Goal: Navigation & Orientation: Find specific page/section

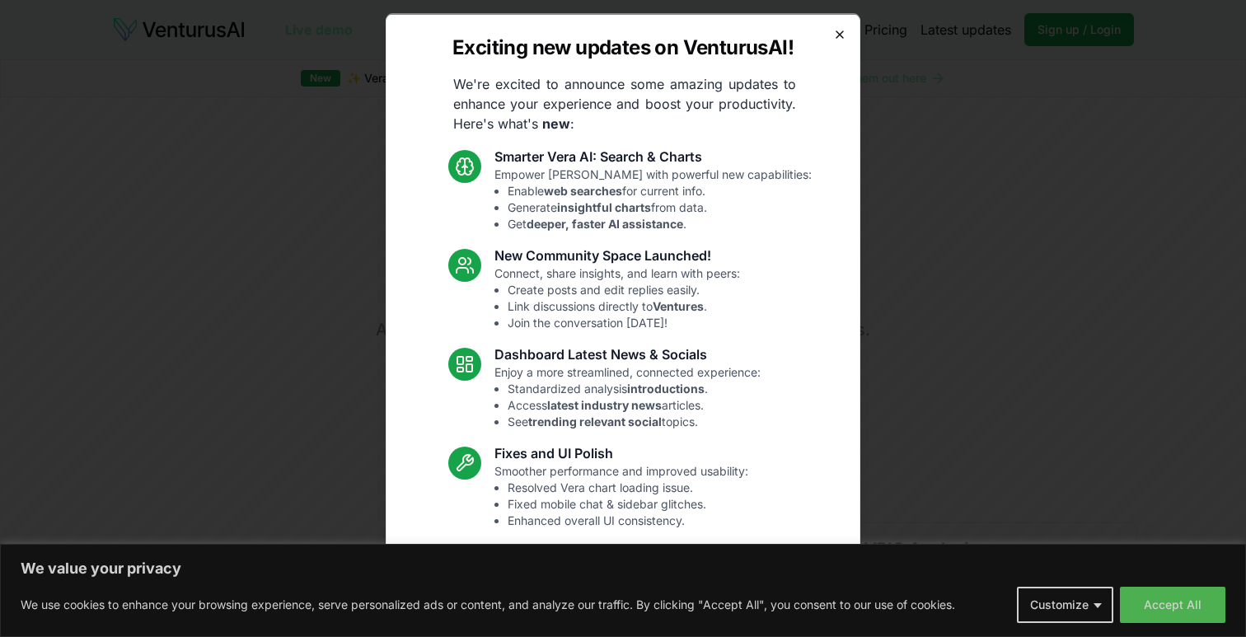
click at [840, 33] on icon "button" at bounding box center [839, 33] width 7 height 7
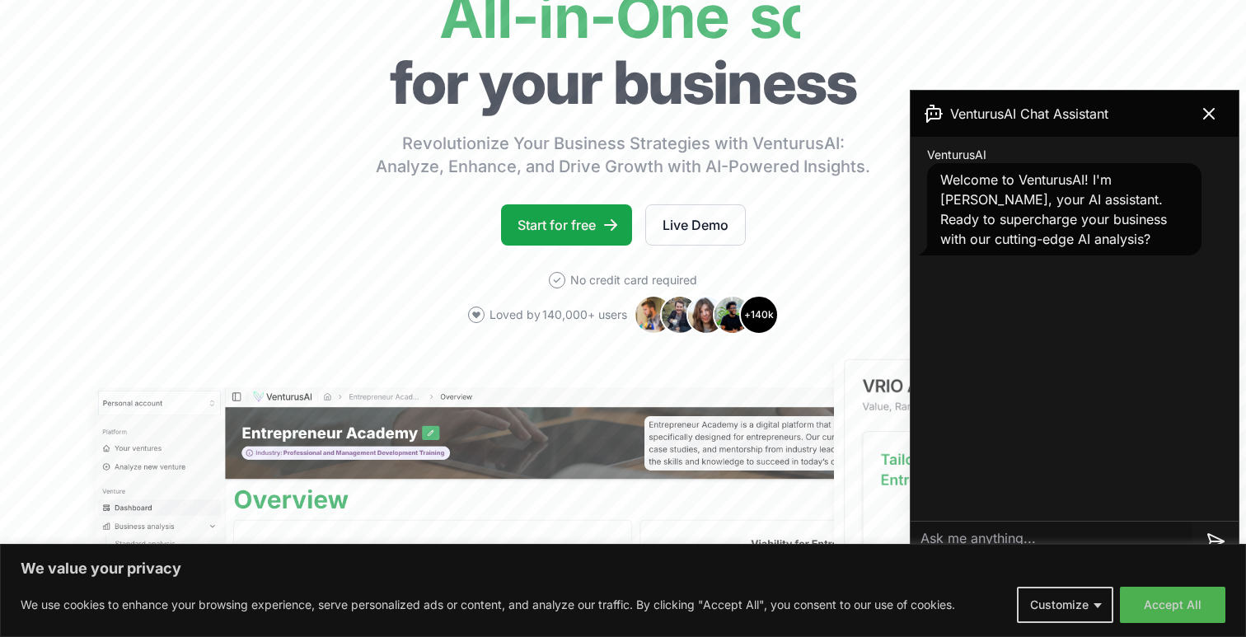
scroll to position [165, 0]
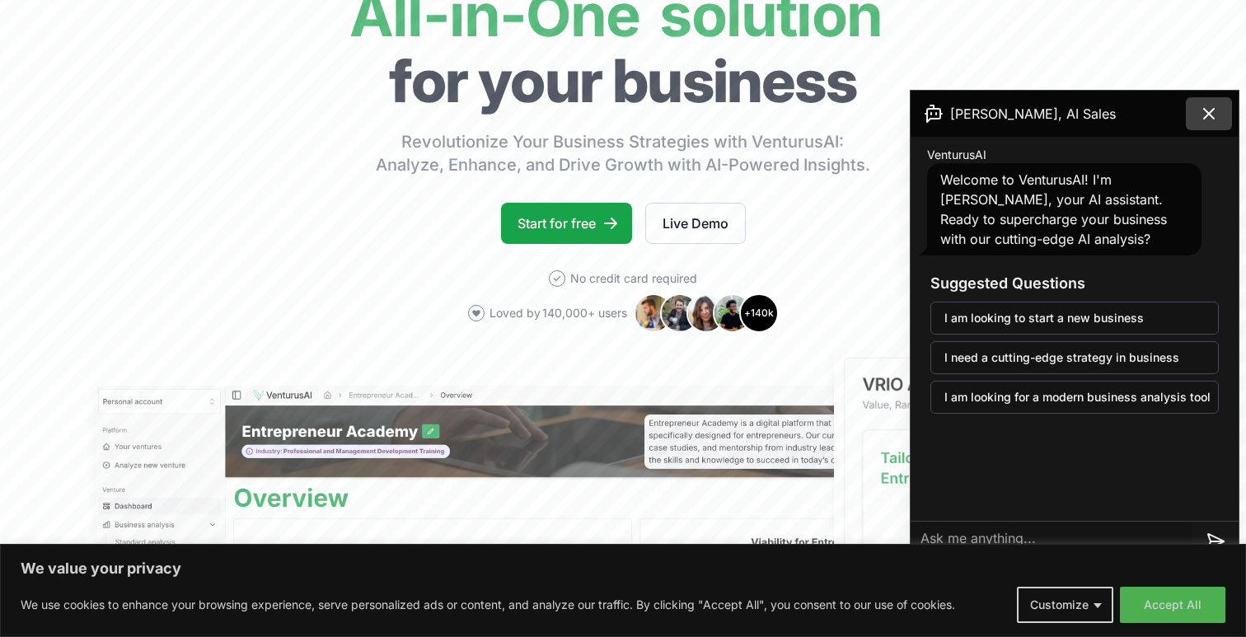
click at [1211, 112] on icon at bounding box center [1209, 114] width 10 height 10
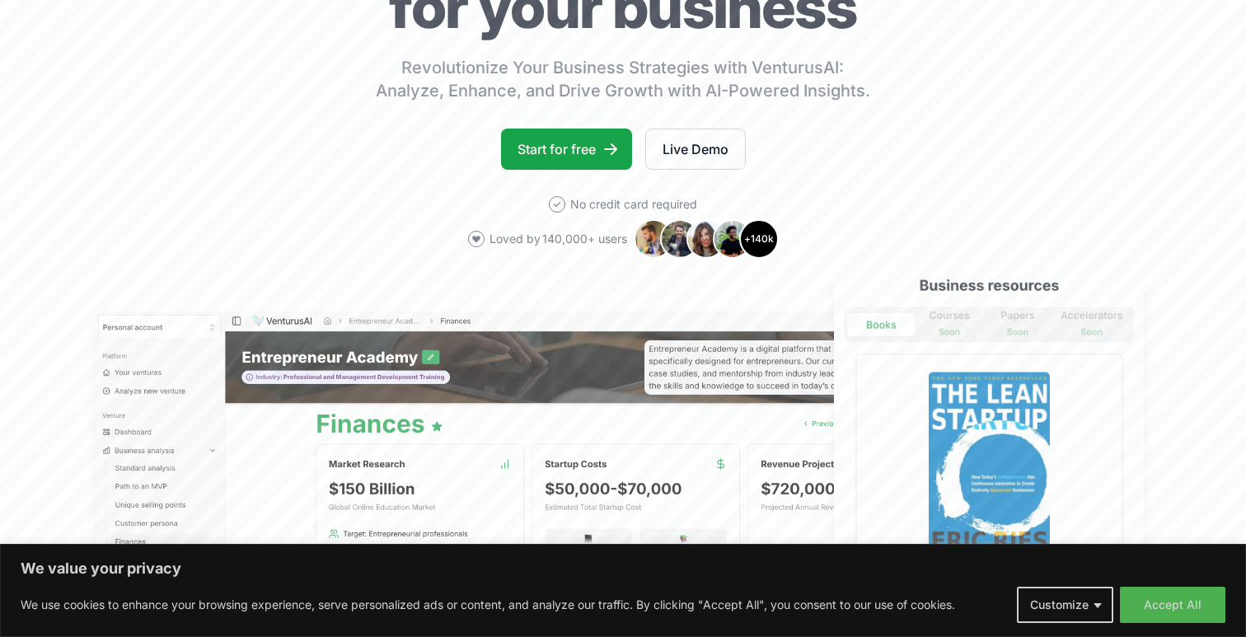
scroll to position [241, 0]
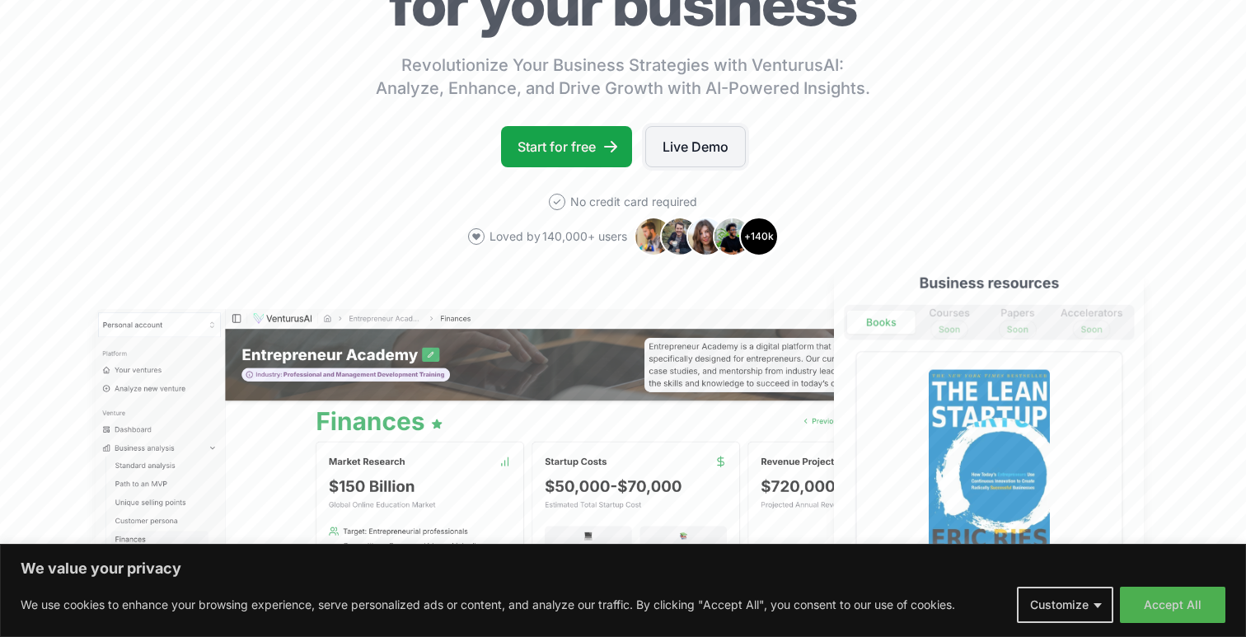
click at [704, 154] on link "Live Demo" at bounding box center [695, 146] width 101 height 41
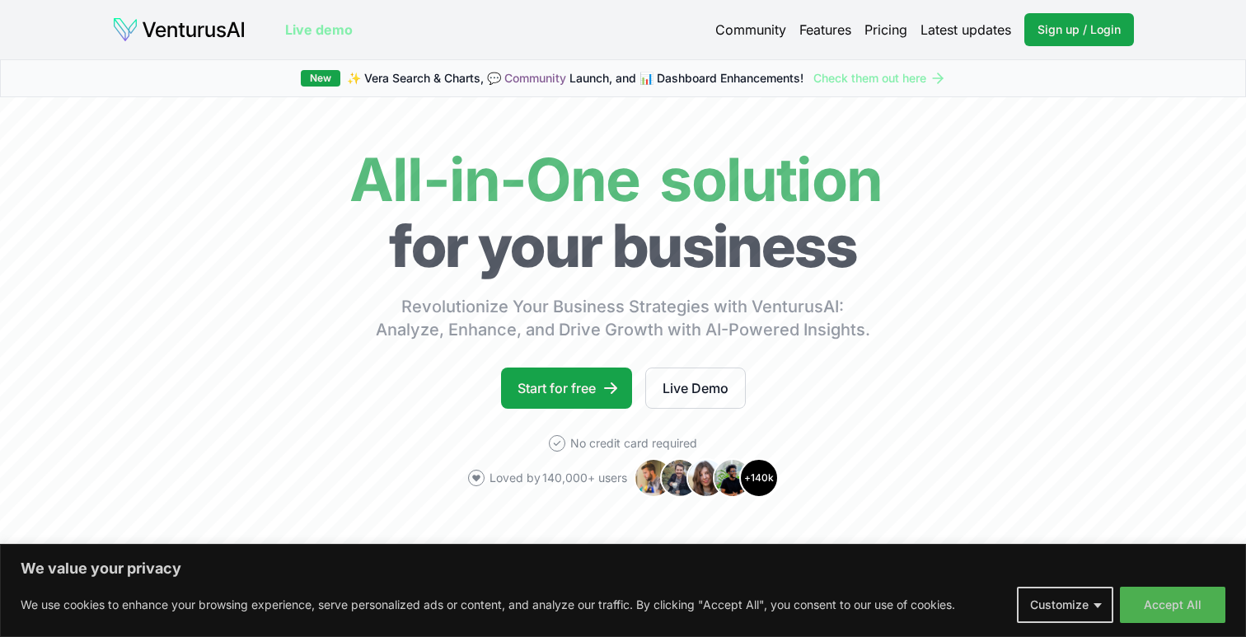
click at [820, 26] on link "Features" at bounding box center [825, 30] width 52 height 20
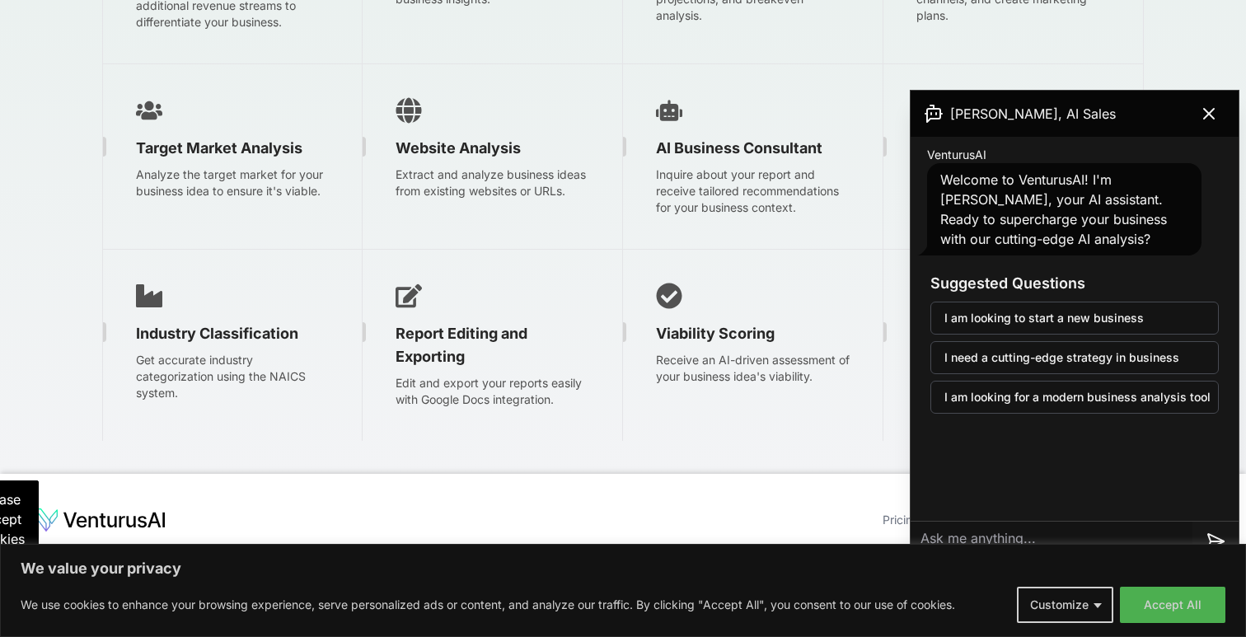
scroll to position [2814, 0]
click at [1208, 114] on icon at bounding box center [1209, 114] width 10 height 10
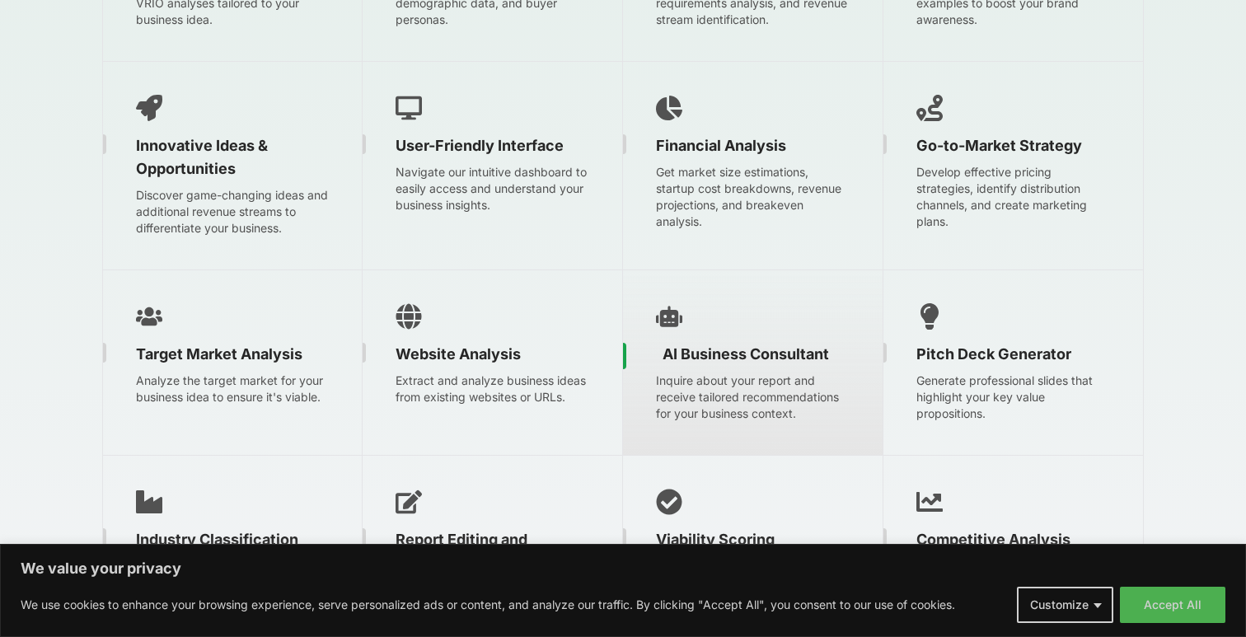
scroll to position [2476, 0]
